Goal: Task Accomplishment & Management: Manage account settings

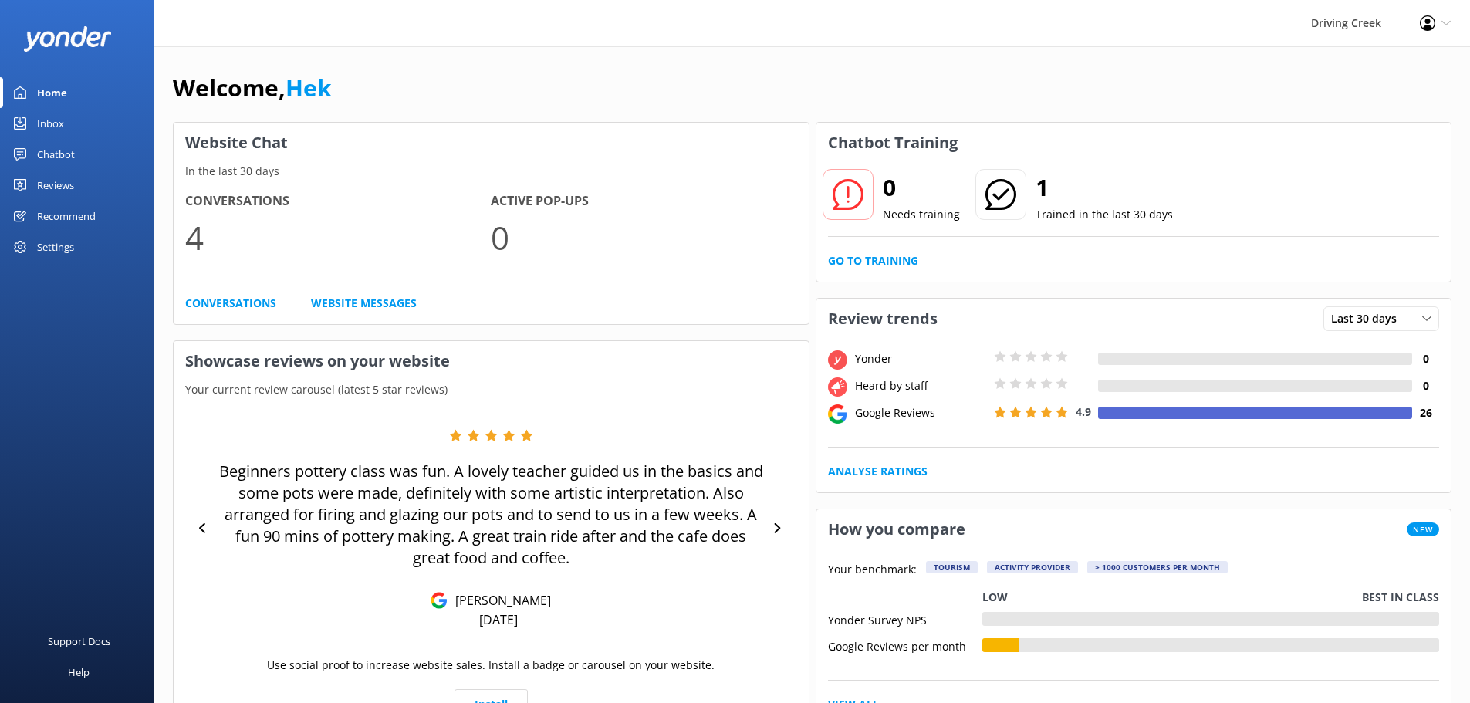
click at [56, 245] on div "Settings" at bounding box center [55, 247] width 37 height 31
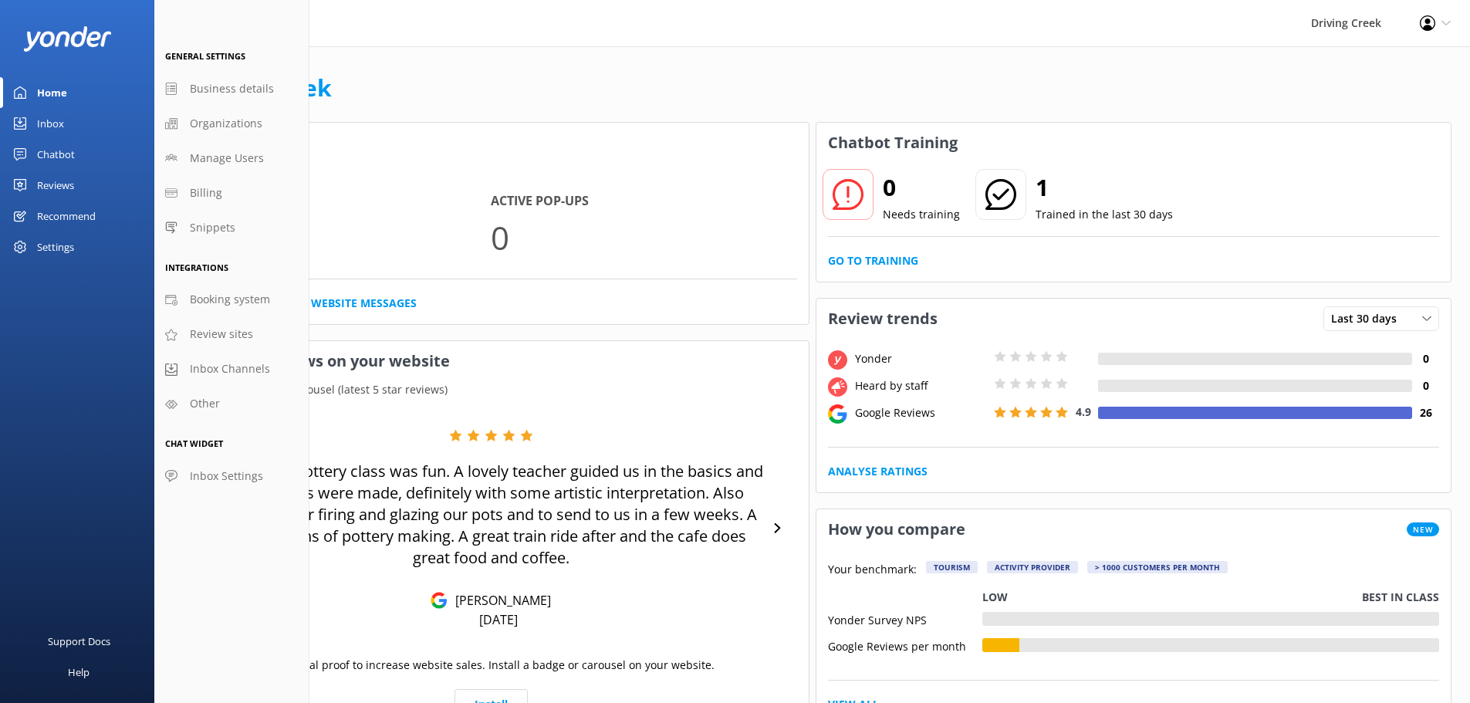
click at [56, 137] on div "Inbox" at bounding box center [50, 123] width 27 height 31
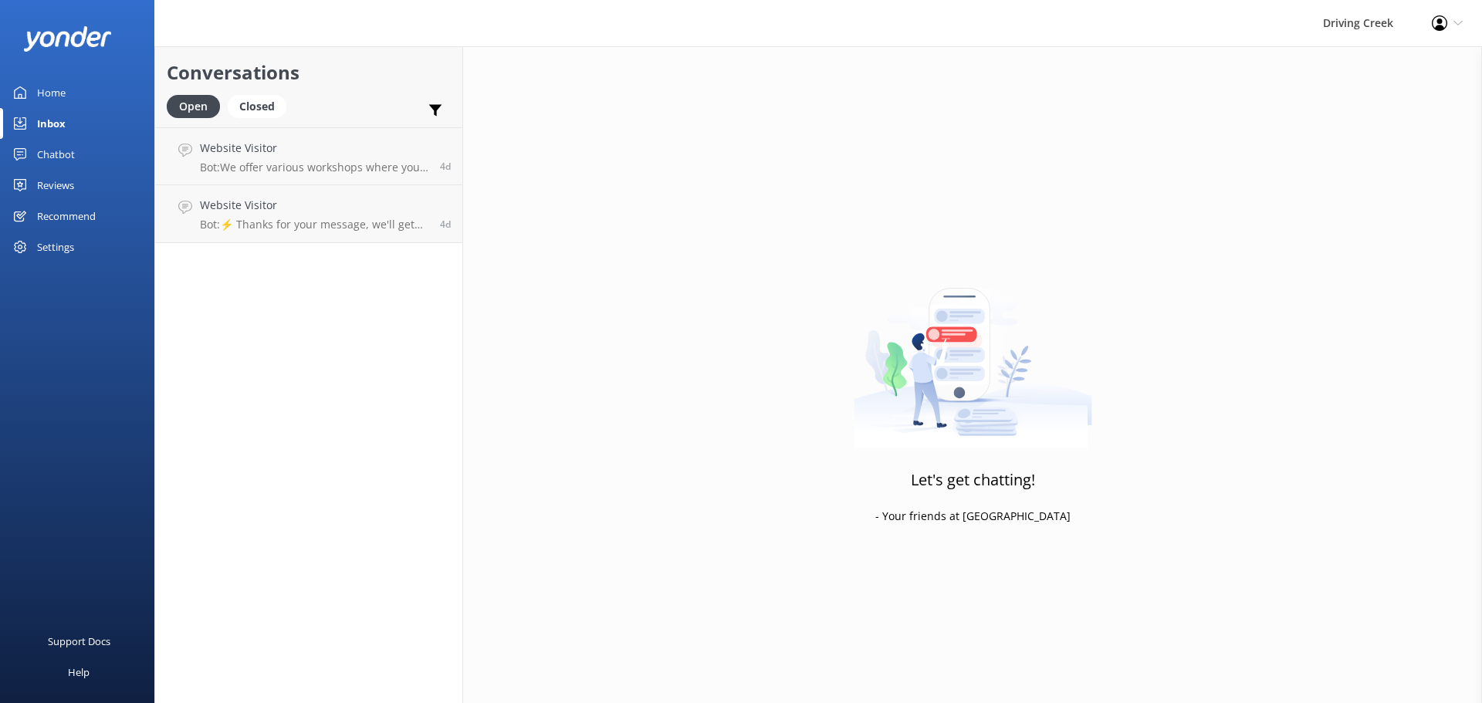
click at [64, 154] on div "Chatbot" at bounding box center [56, 154] width 38 height 31
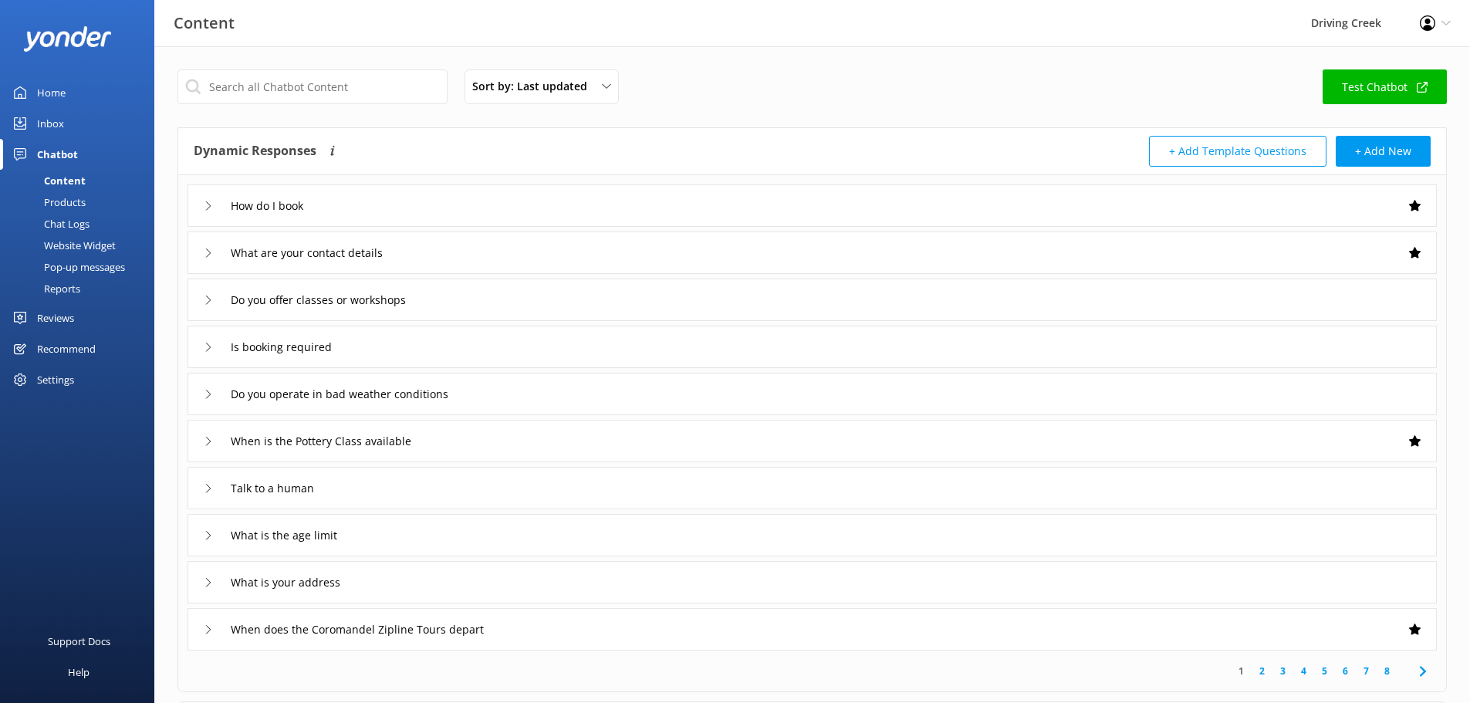
click at [52, 319] on div "Reviews" at bounding box center [55, 317] width 37 height 31
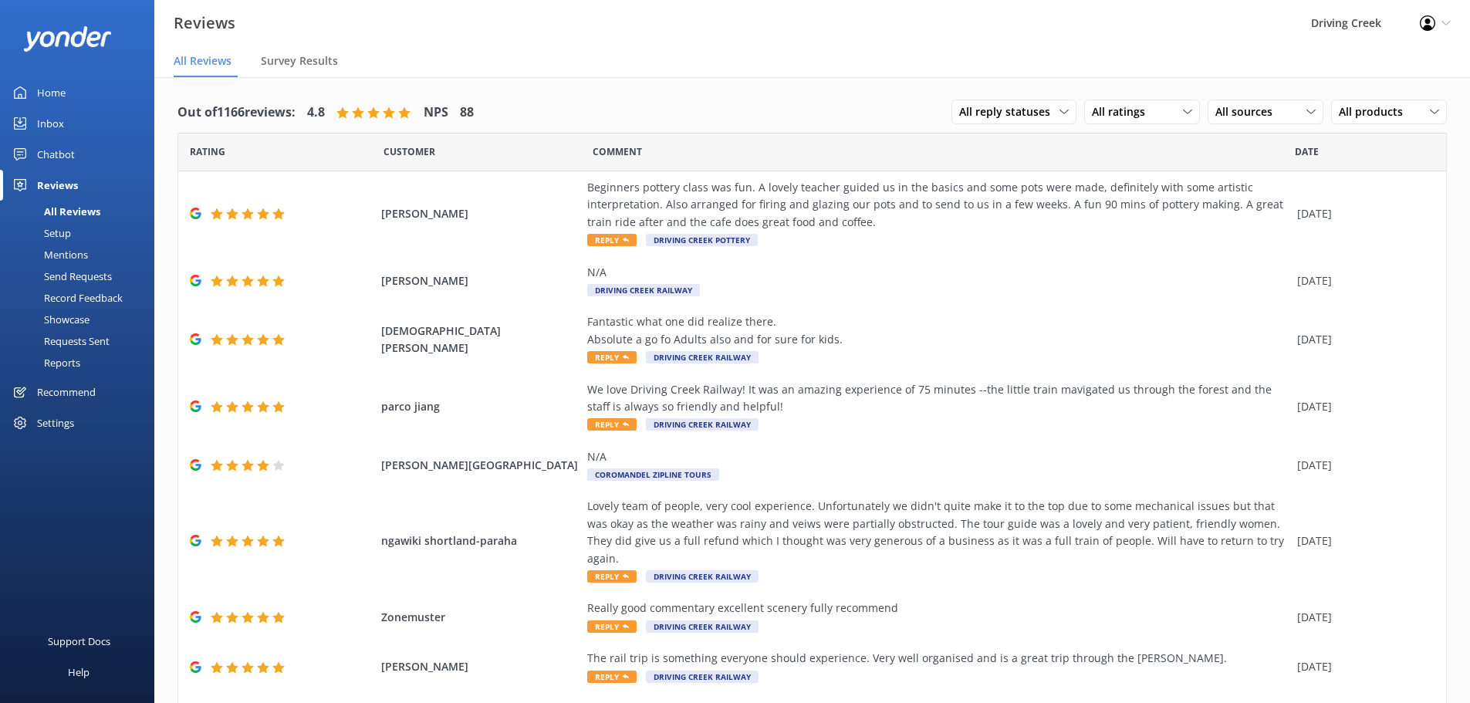
click at [63, 394] on div "Recommend" at bounding box center [66, 392] width 59 height 31
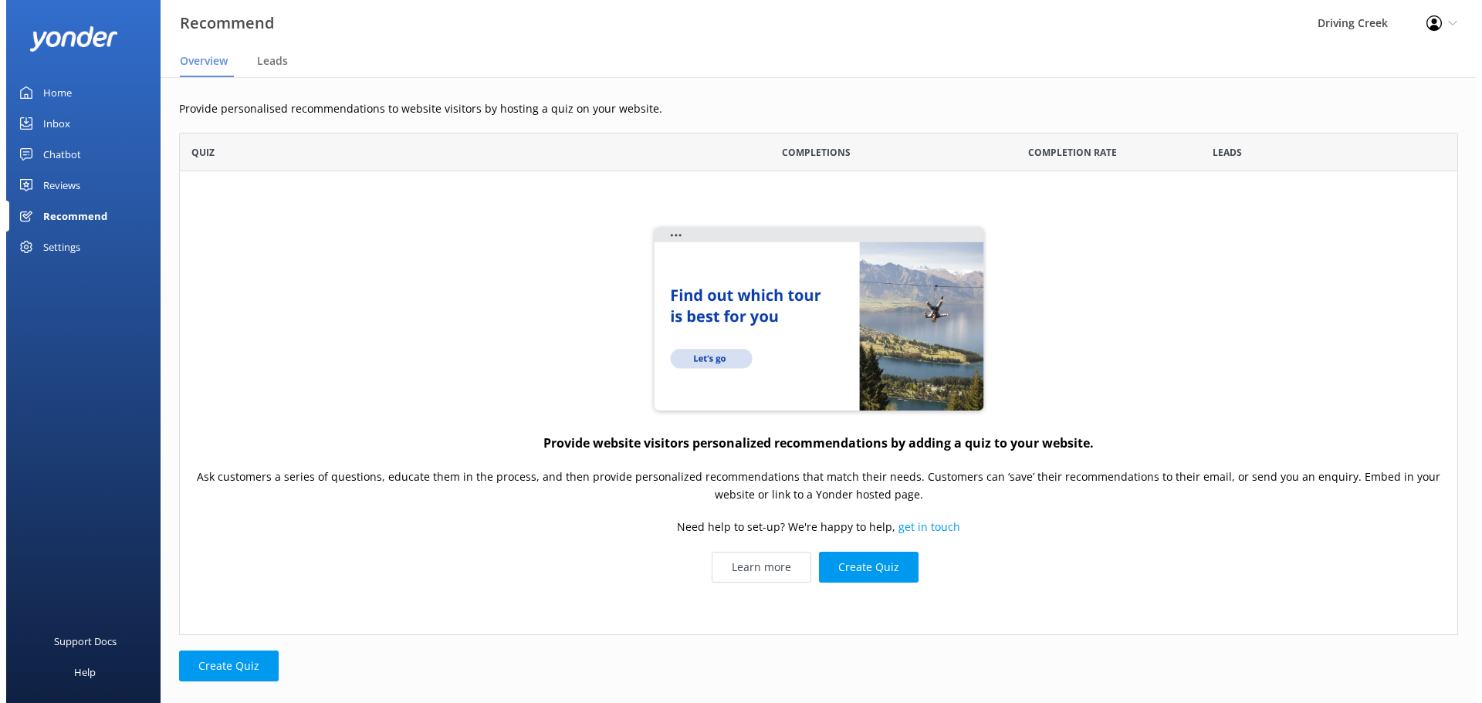
scroll to position [491, 1267]
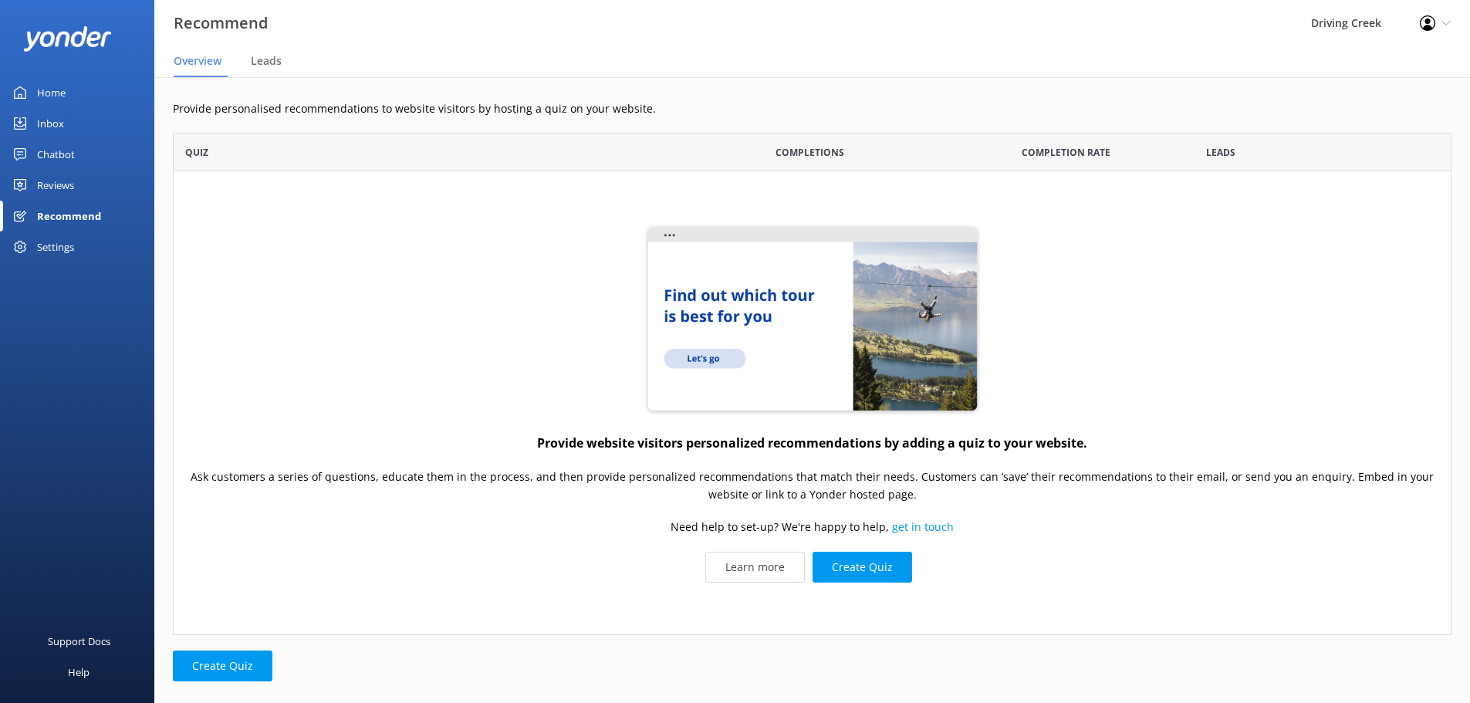
click at [73, 253] on div "Settings" at bounding box center [55, 247] width 37 height 31
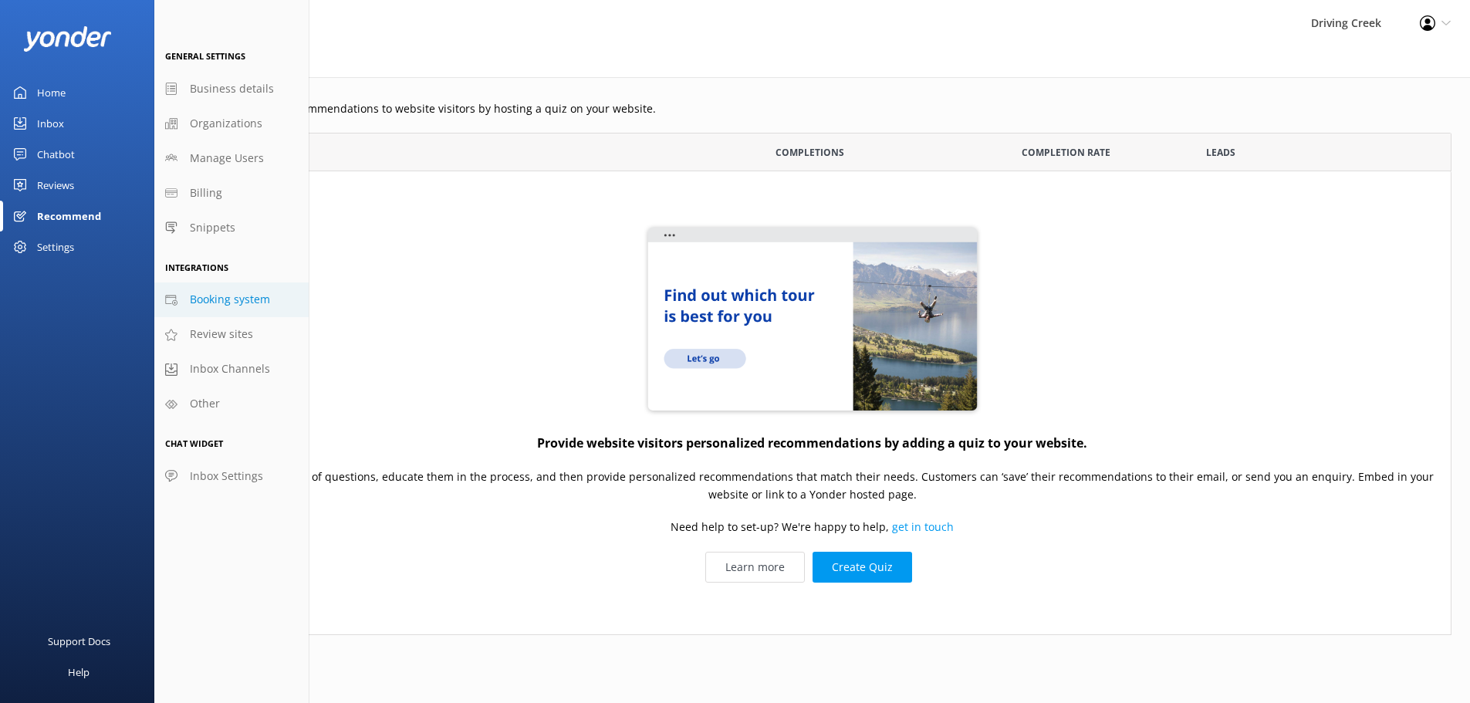
click at [233, 294] on span "Booking system" at bounding box center [230, 299] width 80 height 17
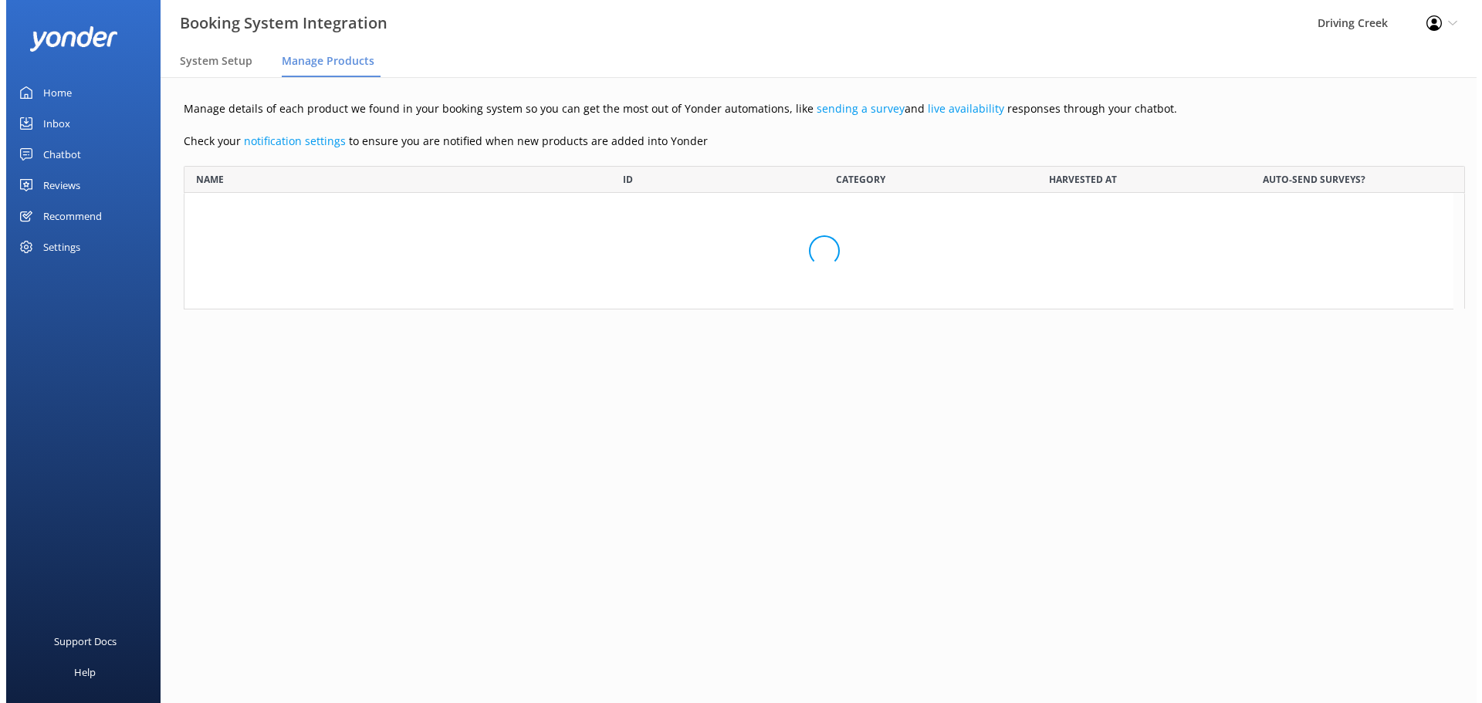
scroll to position [2023, 1258]
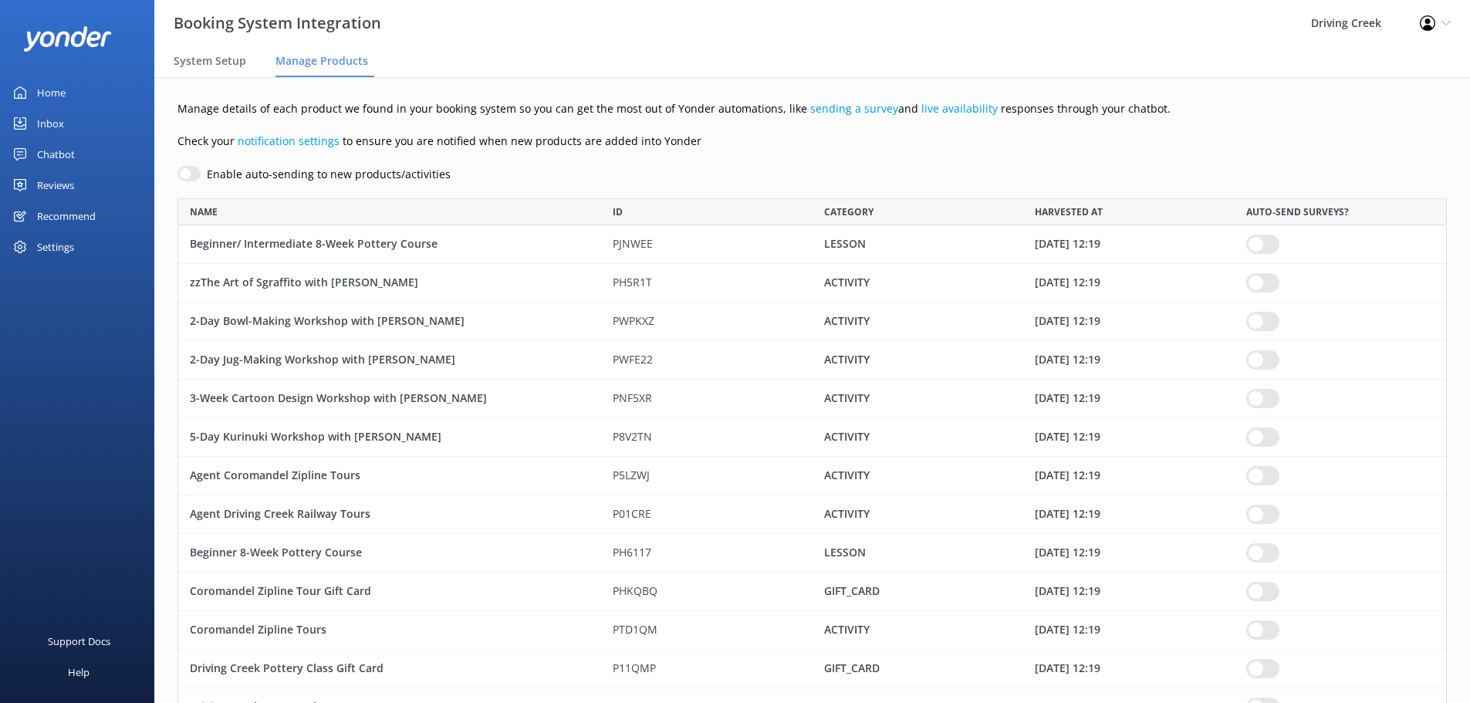
click at [50, 246] on div "Settings" at bounding box center [55, 247] width 37 height 31
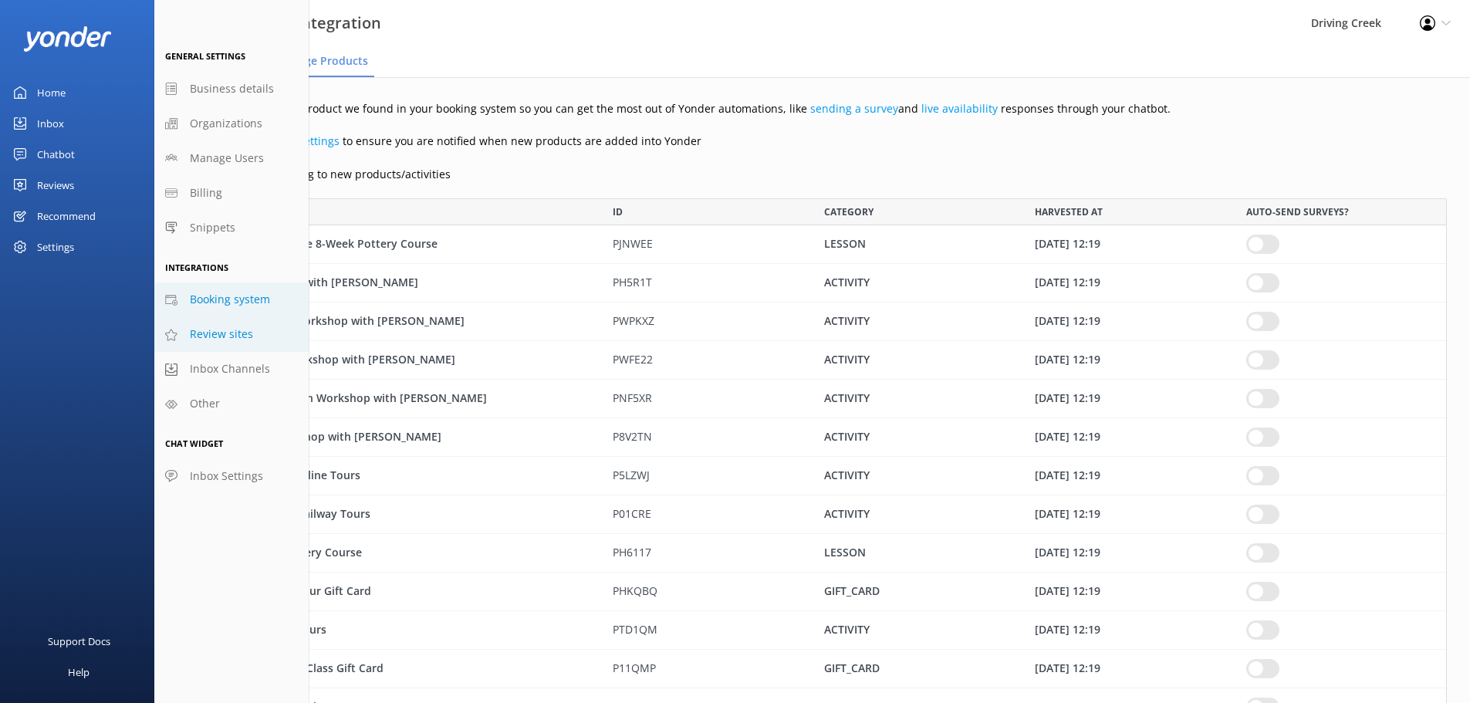
click at [198, 334] on span "Review sites" at bounding box center [221, 334] width 63 height 17
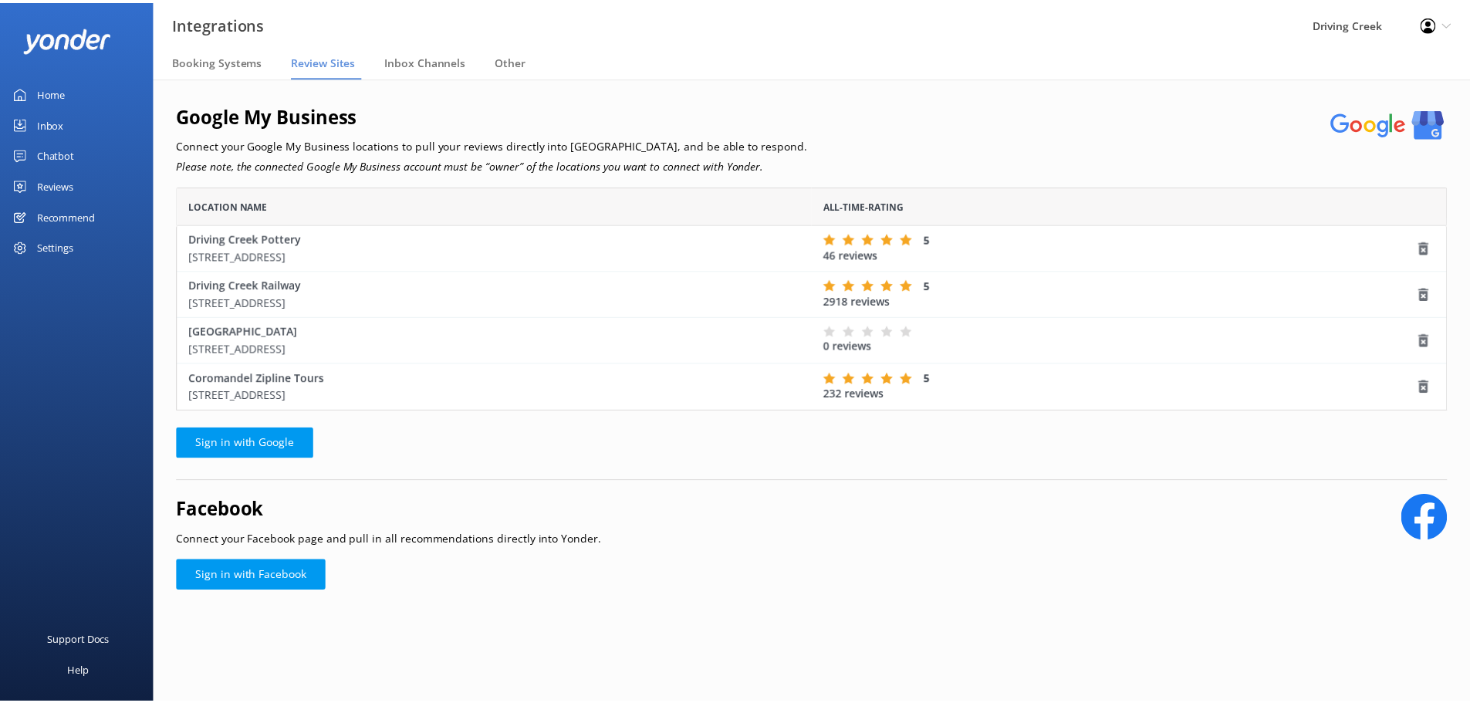
scroll to position [213, 1269]
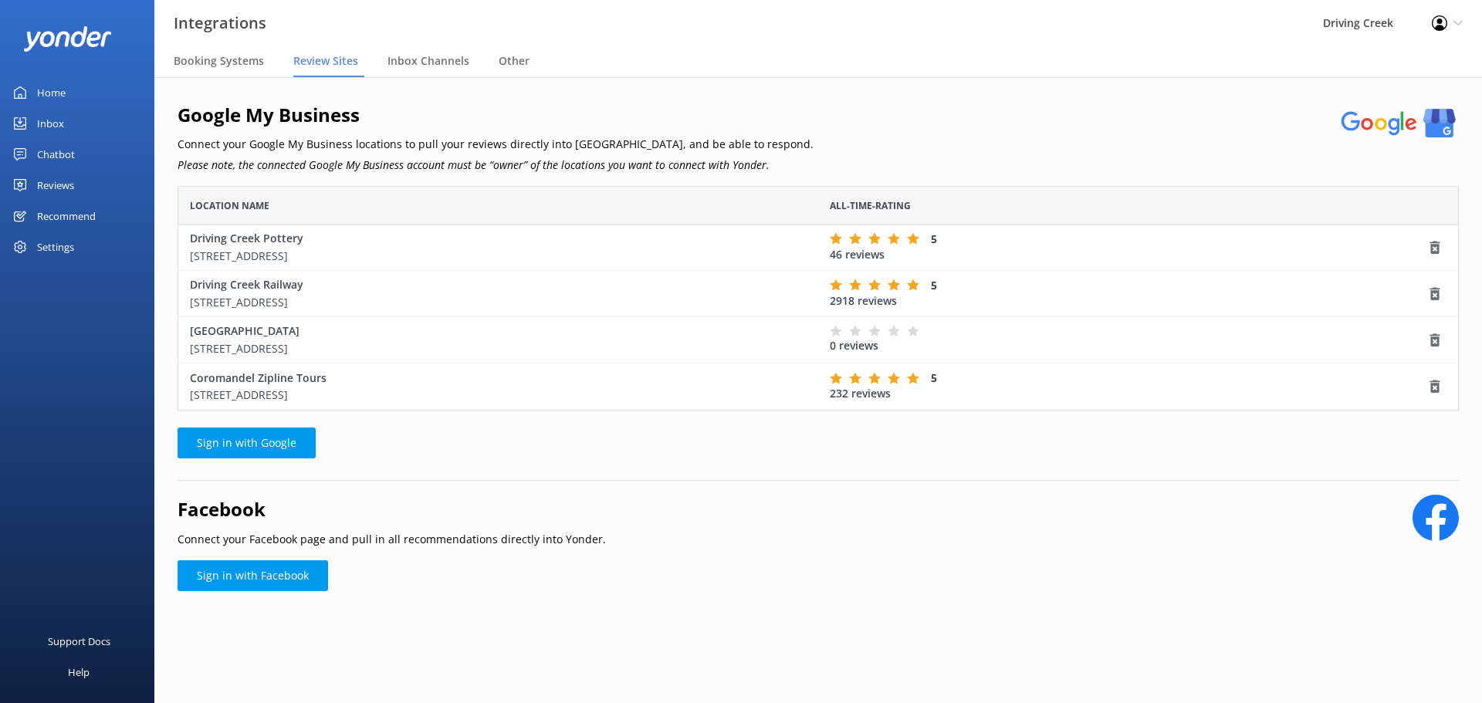
click at [49, 248] on div "Settings" at bounding box center [55, 247] width 37 height 31
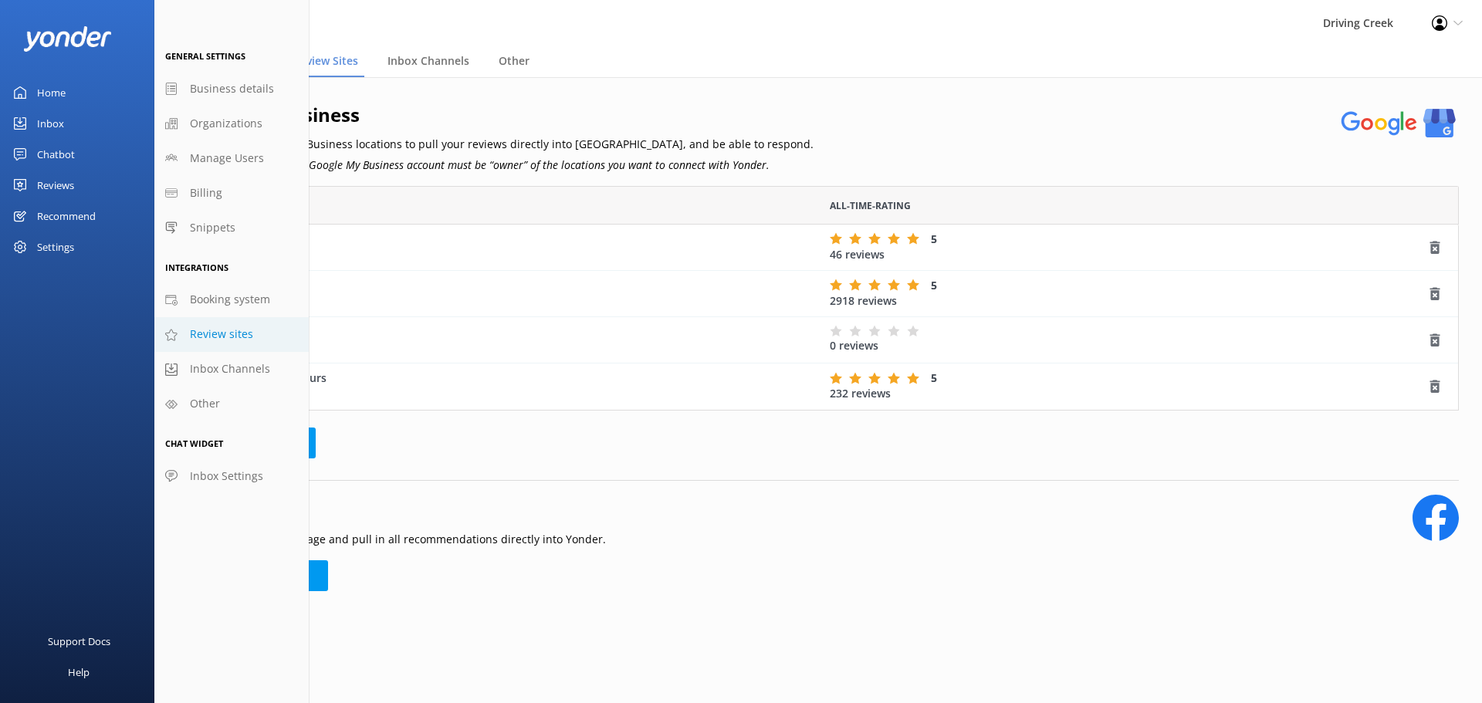
click at [379, 434] on div "Google My Business Connect your Google My Business locations to pull your revie…" at bounding box center [817, 290] width 1281 height 380
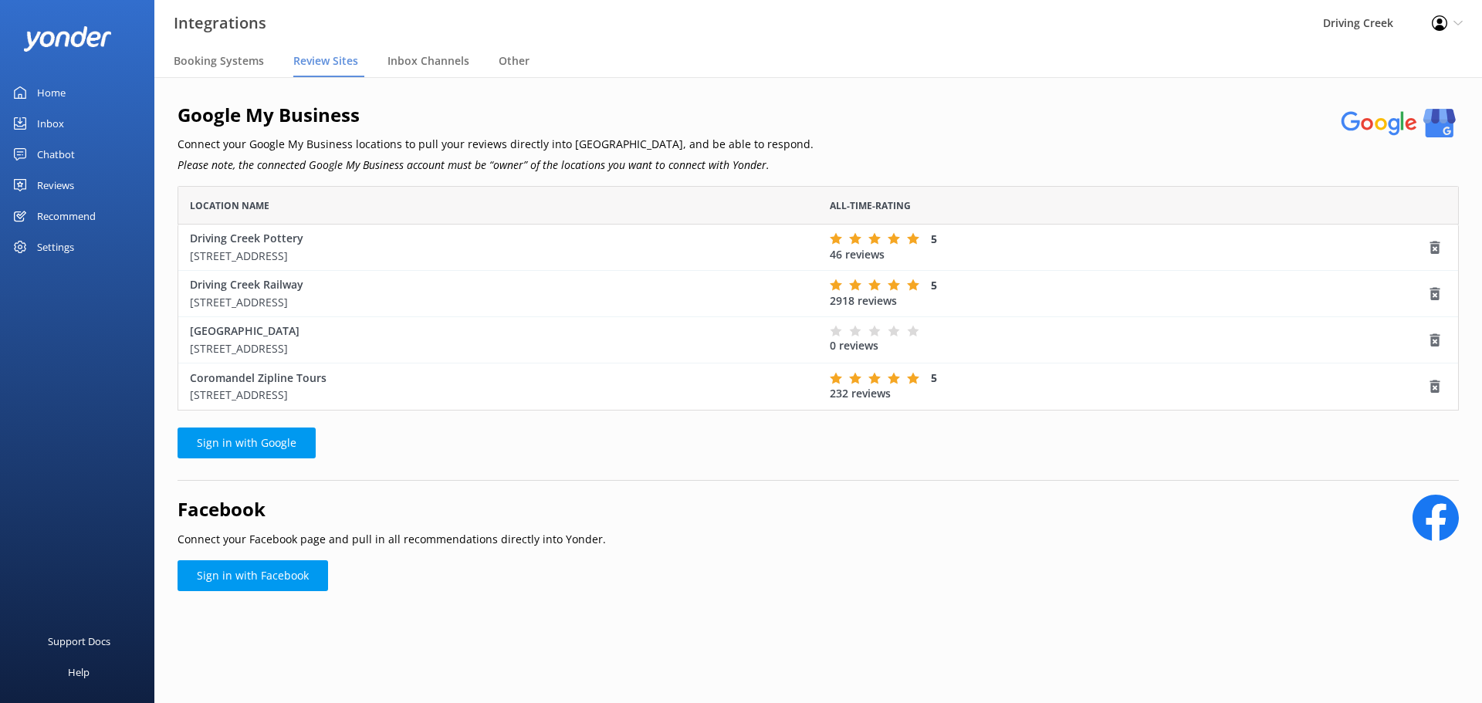
click at [63, 211] on div "Recommend" at bounding box center [66, 216] width 59 height 31
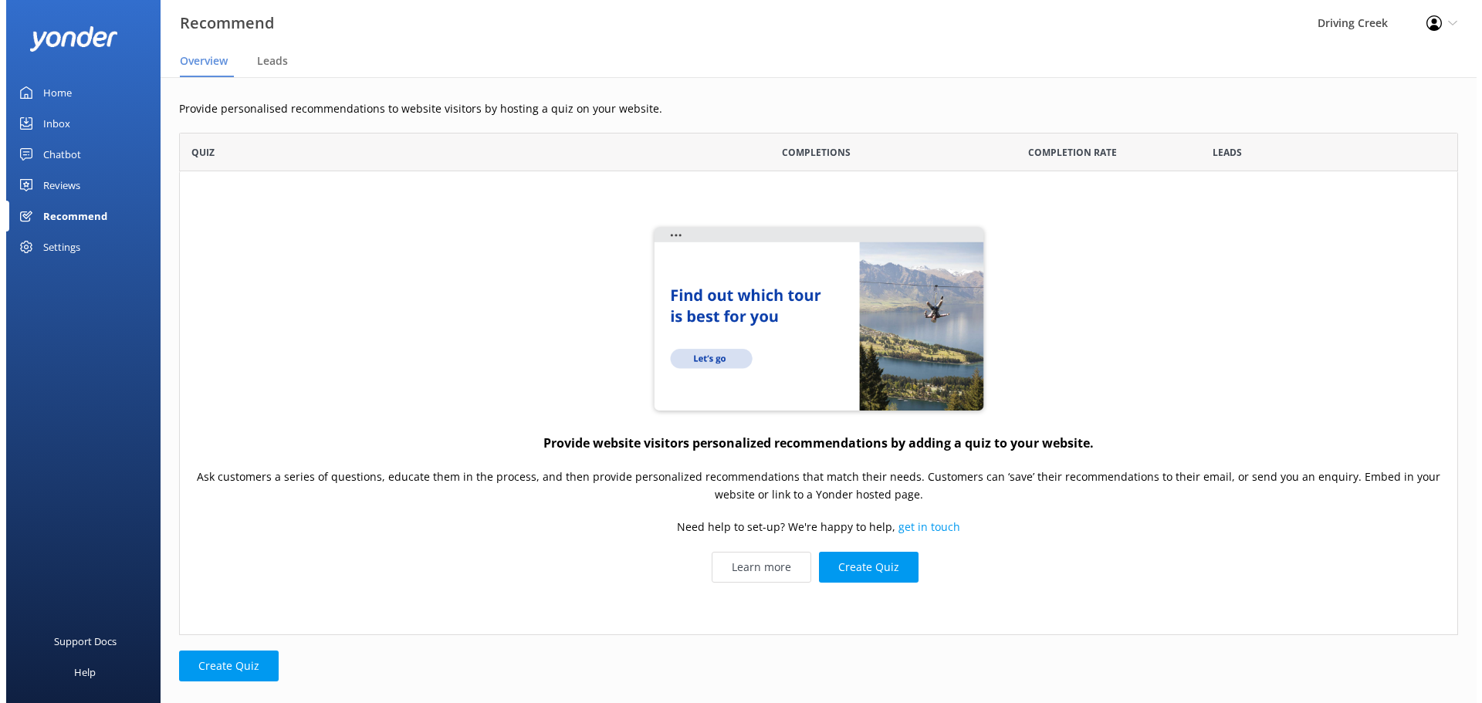
scroll to position [491, 1267]
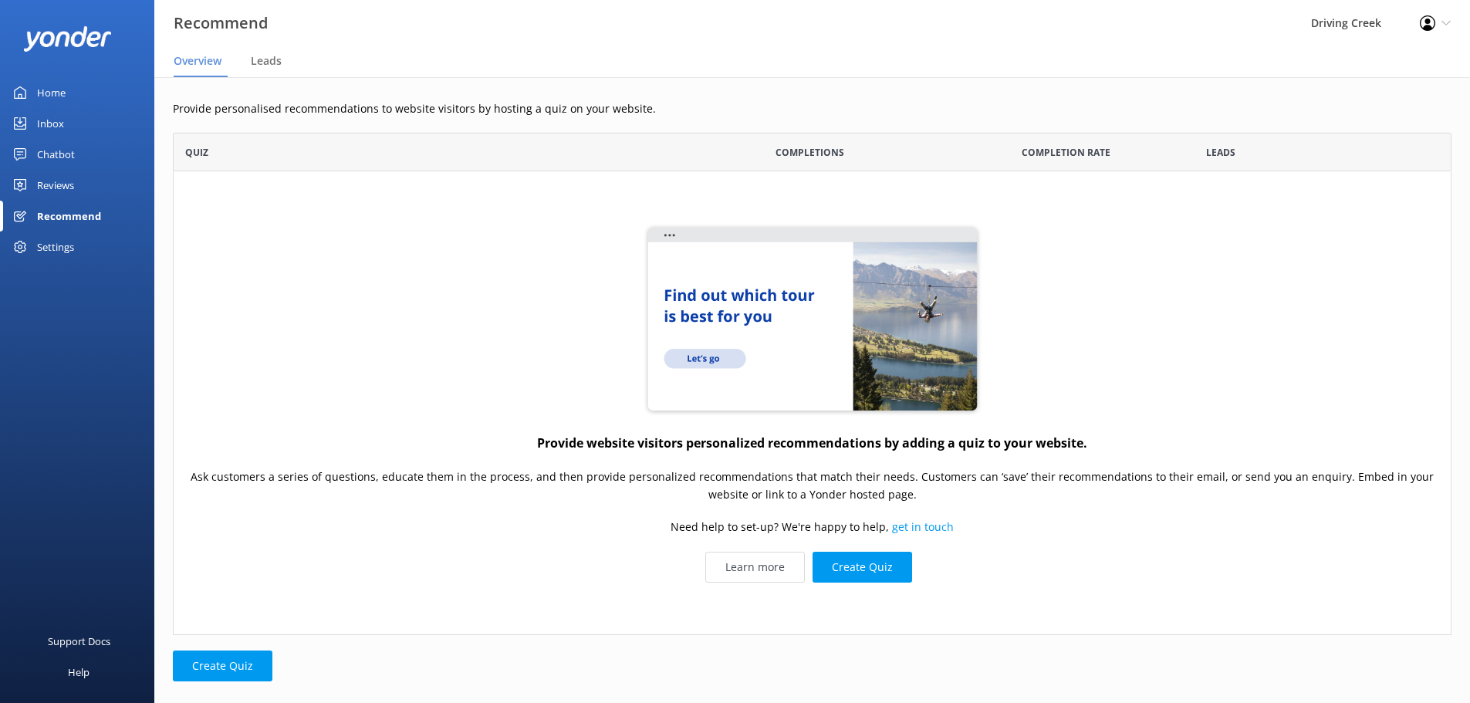
click at [80, 252] on div "Settings" at bounding box center [77, 247] width 154 height 31
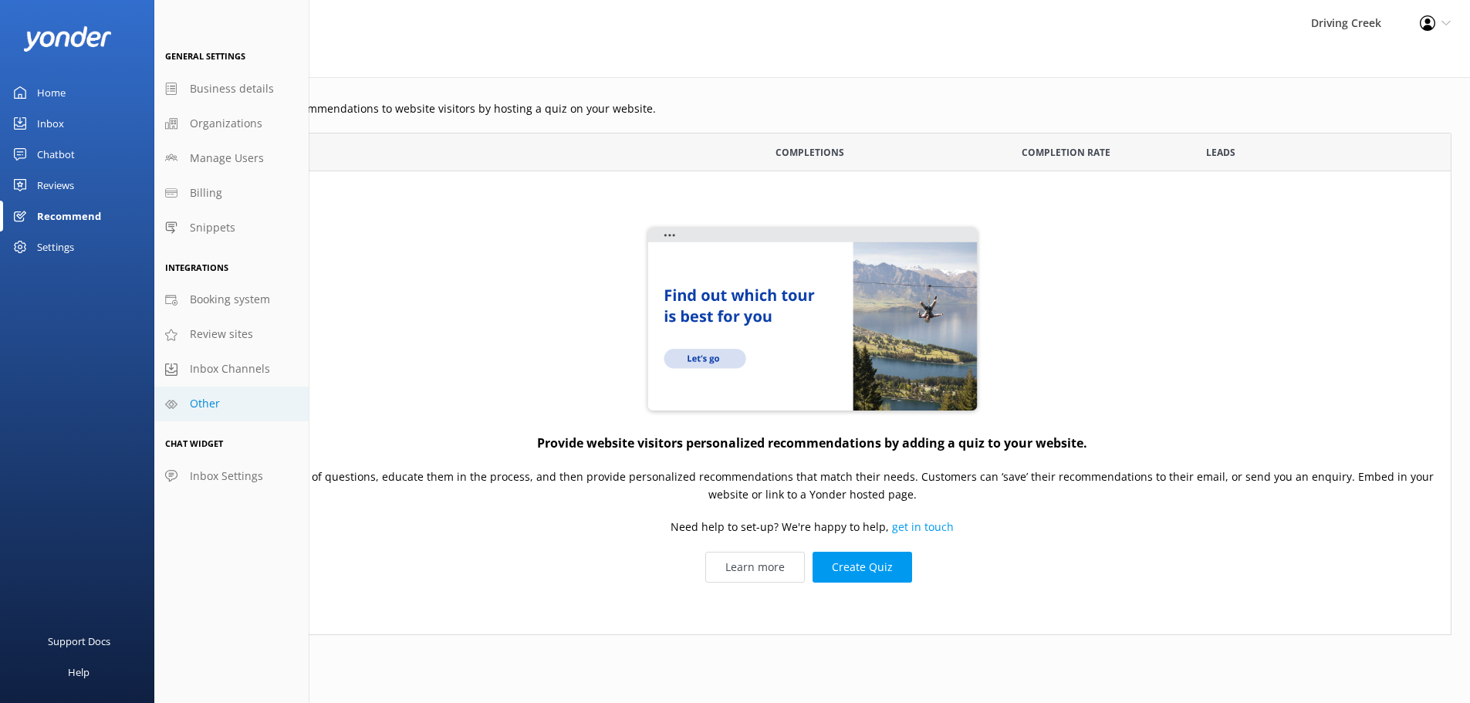
click at [223, 396] on link "Other" at bounding box center [231, 404] width 154 height 35
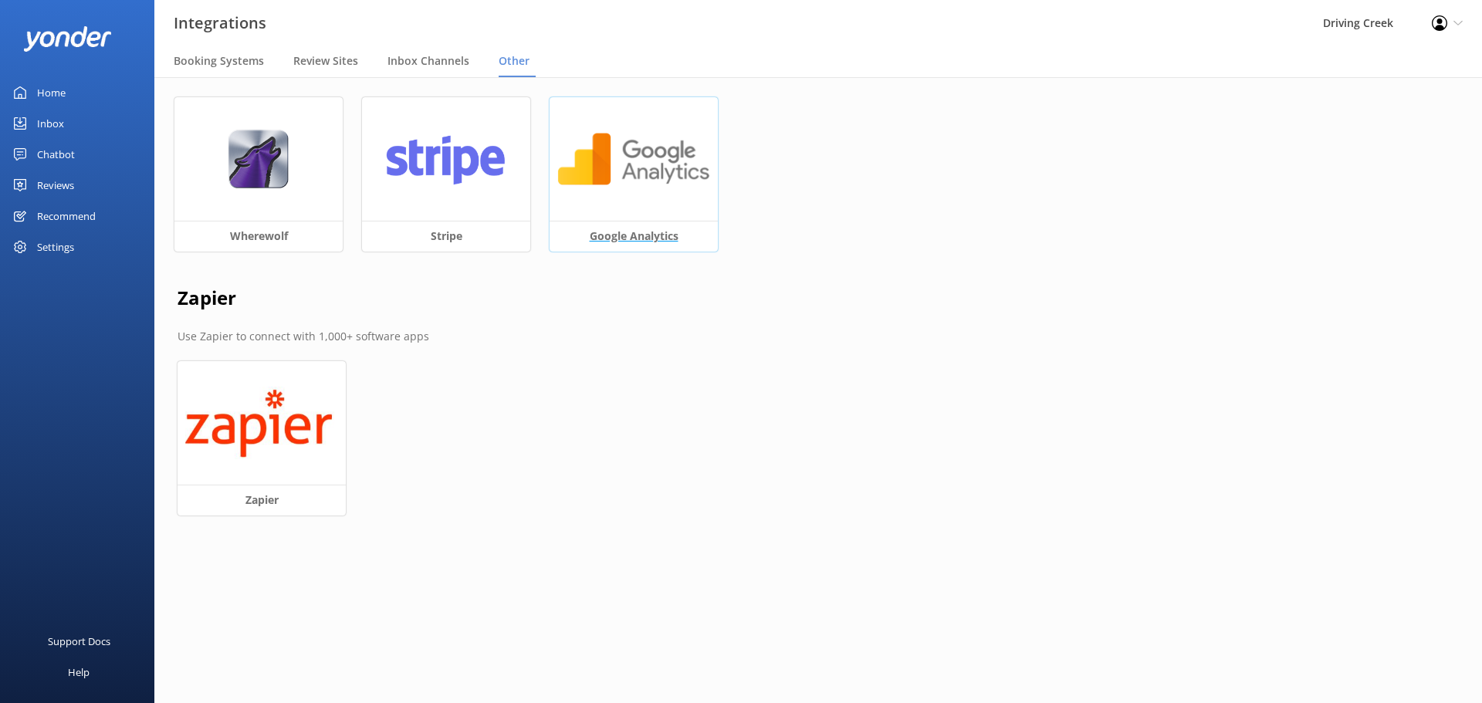
click at [585, 188] on img at bounding box center [633, 159] width 153 height 59
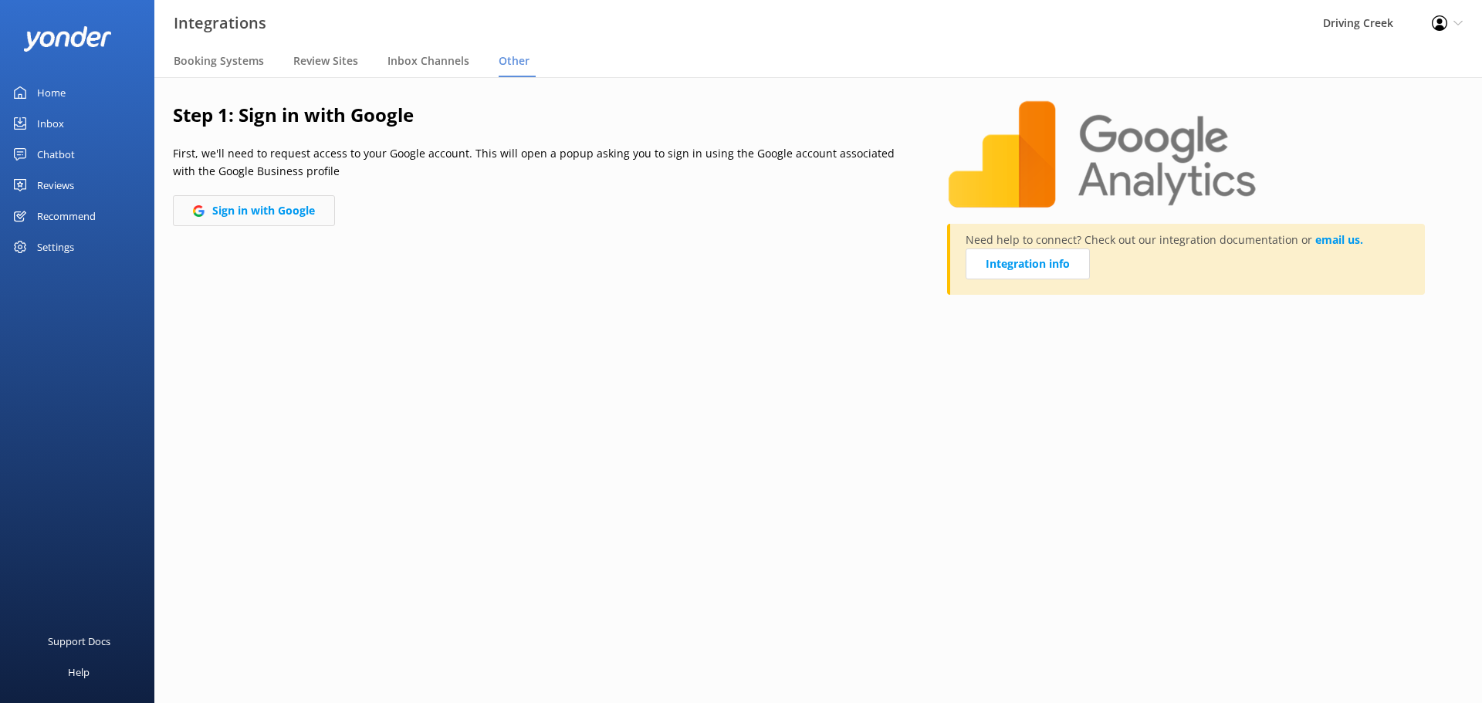
click at [266, 206] on button "Sign in with Google" at bounding box center [254, 210] width 162 height 31
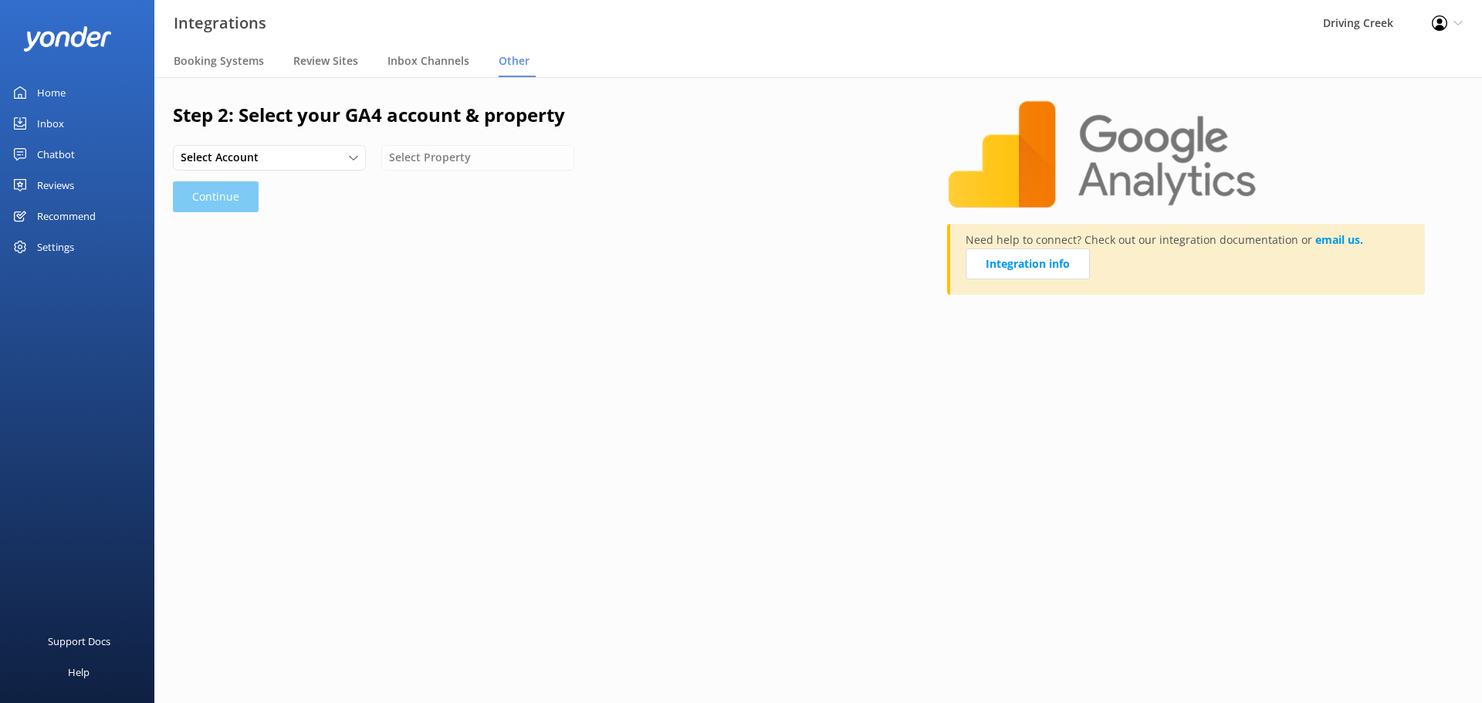
click at [271, 157] on div "Select Account" at bounding box center [269, 157] width 185 height 17
click at [238, 224] on div "drivingcreek.nz" at bounding box center [219, 220] width 76 height 15
click at [448, 159] on div "drivingcreek.nz dcrail.nz drivingcreek.nz dcpottery.nz Driving Creek Test Selec…" at bounding box center [540, 157] width 735 height 25
click at [465, 158] on span "Select Property" at bounding box center [434, 157] width 91 height 17
click at [429, 189] on div "drivingcreek.nz" at bounding box center [428, 189] width 76 height 15
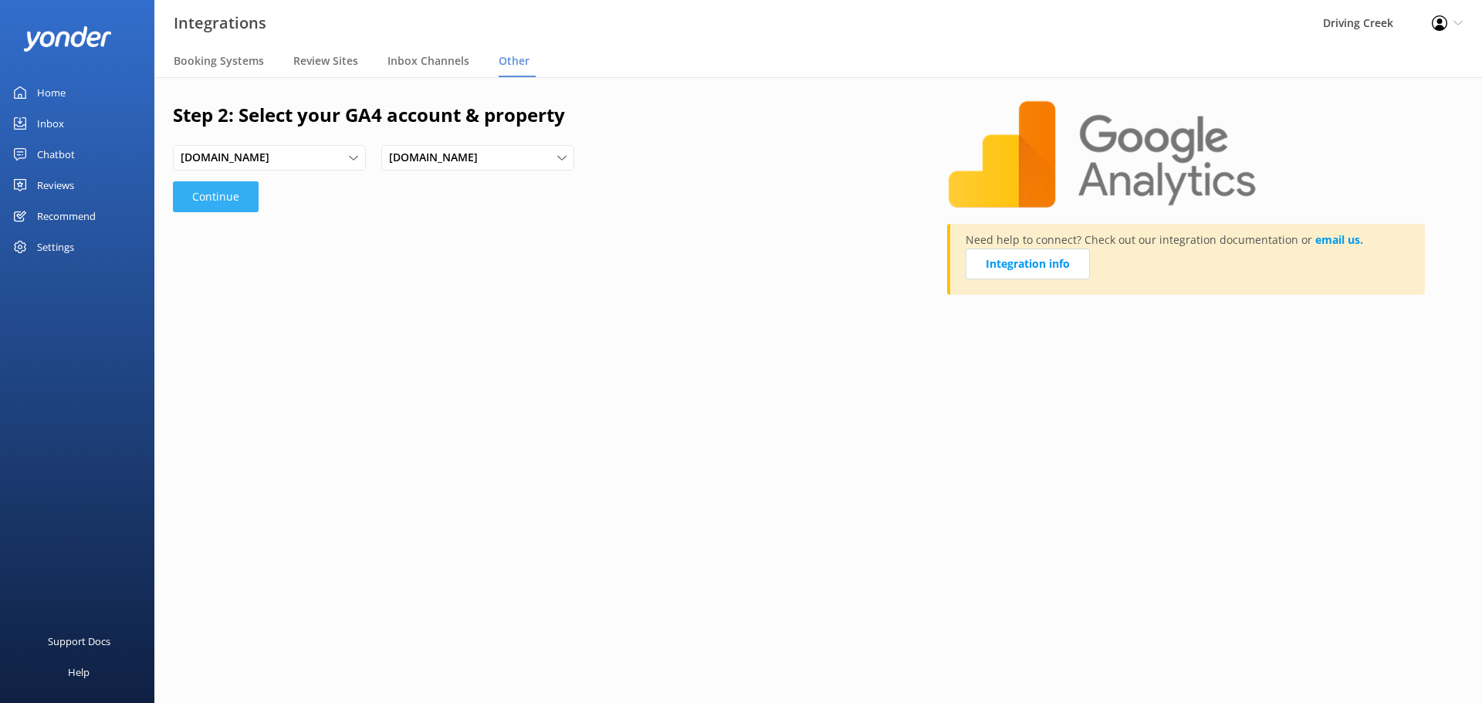
click at [207, 191] on button "Continue" at bounding box center [216, 196] width 86 height 31
